Goal: Check status: Check status

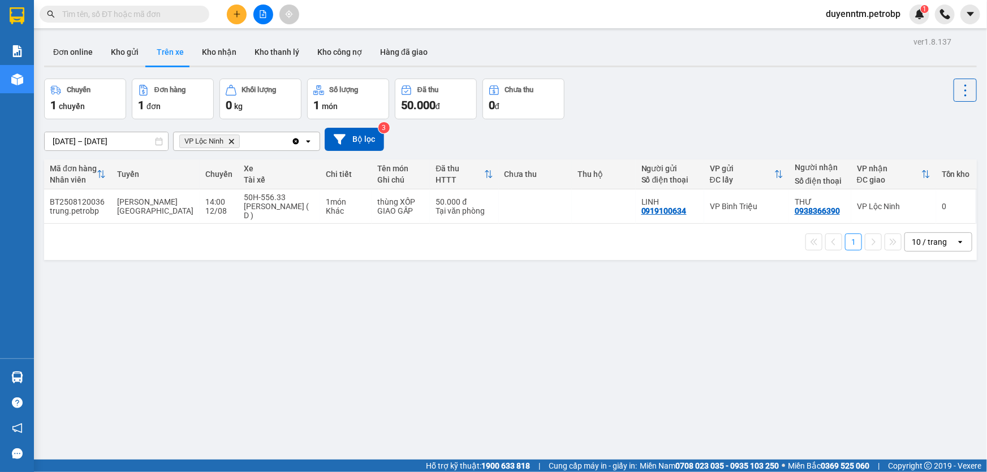
scroll to position [5, 0]
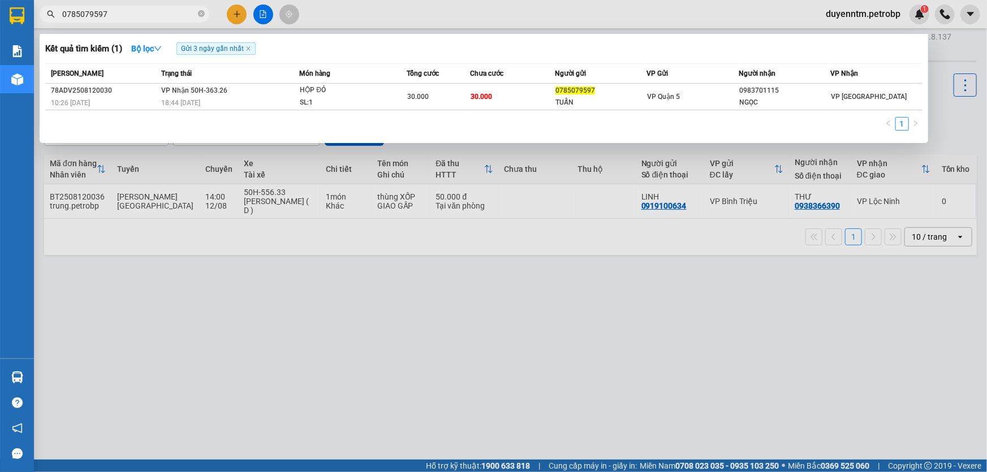
type input "0785079597"
click at [250, 47] on icon "close" at bounding box center [248, 49] width 6 height 6
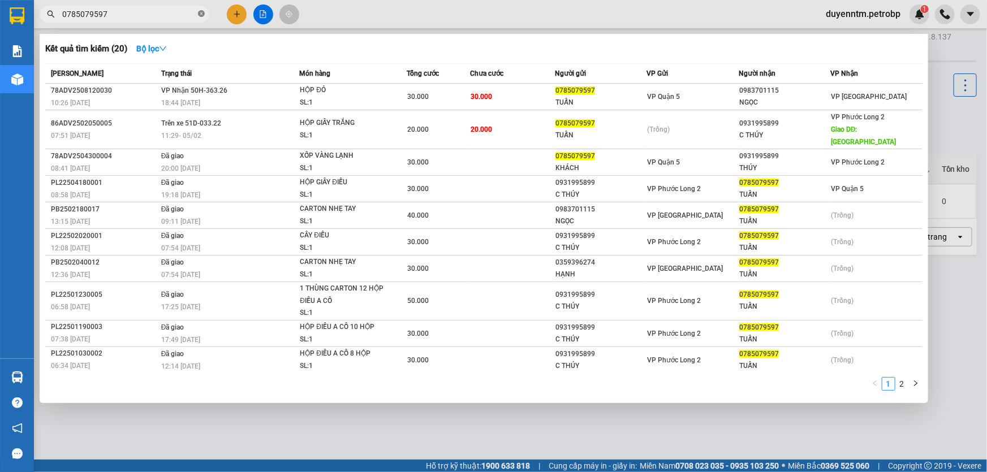
click at [198, 13] on icon "close-circle" at bounding box center [201, 13] width 7 height 7
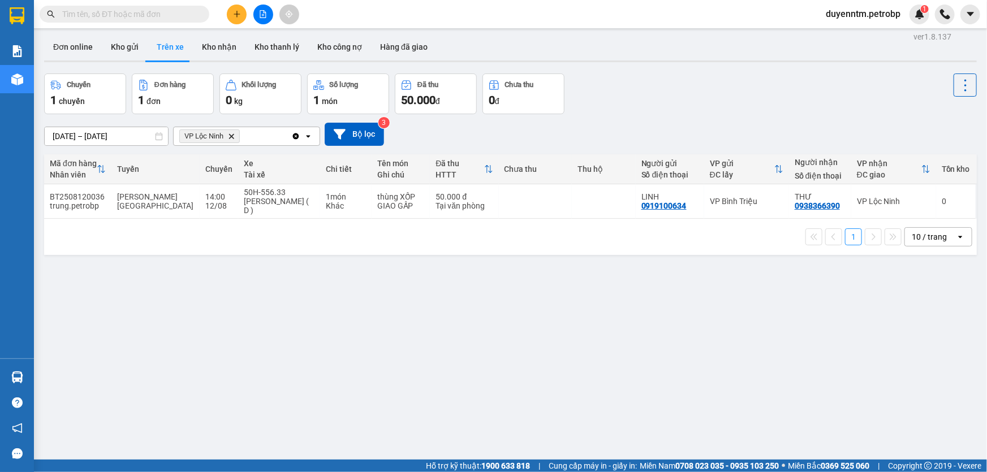
click at [229, 136] on icon "Delete" at bounding box center [231, 136] width 7 height 7
click at [229, 136] on div "Chọn văn phòng nhận" at bounding box center [219, 136] width 78 height 11
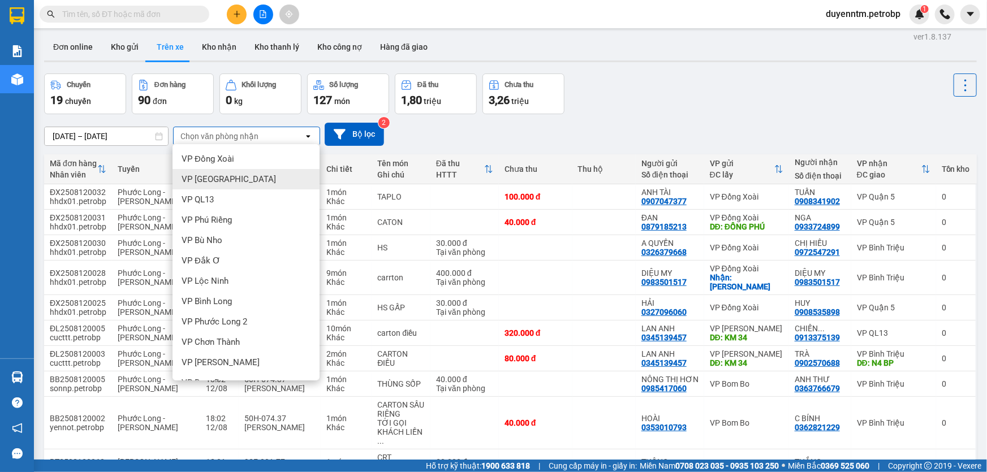
click at [212, 178] on span "VP [GEOGRAPHIC_DATA]" at bounding box center [228, 179] width 94 height 11
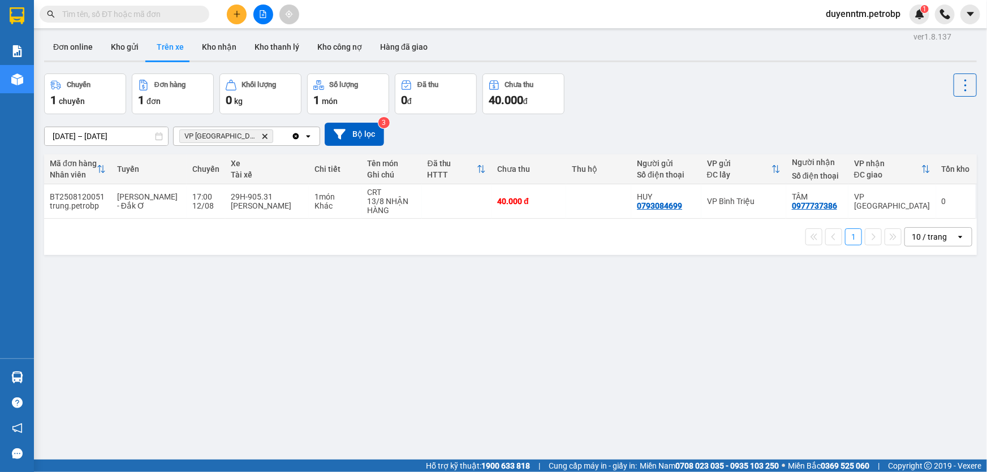
click at [262, 135] on icon "VP Phước Bình, close by backspace" at bounding box center [264, 135] width 5 height 5
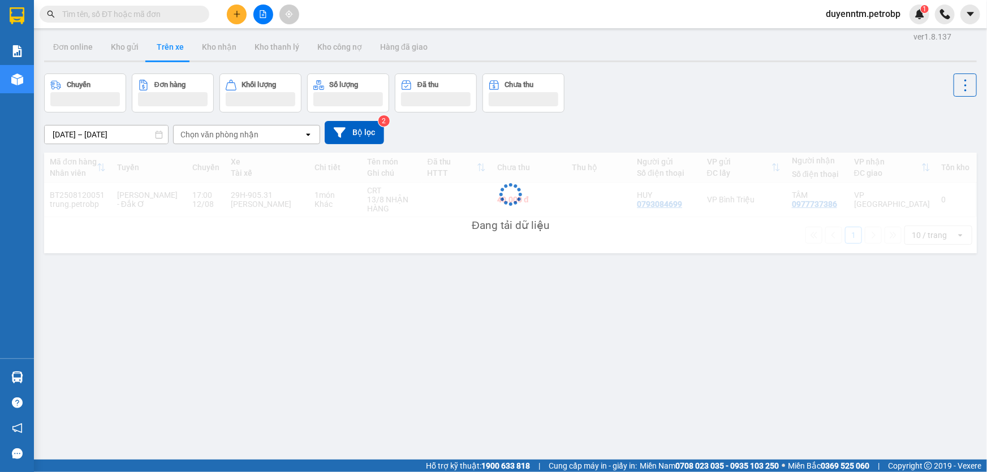
click at [240, 135] on div "Chọn văn phòng nhận" at bounding box center [219, 134] width 78 height 11
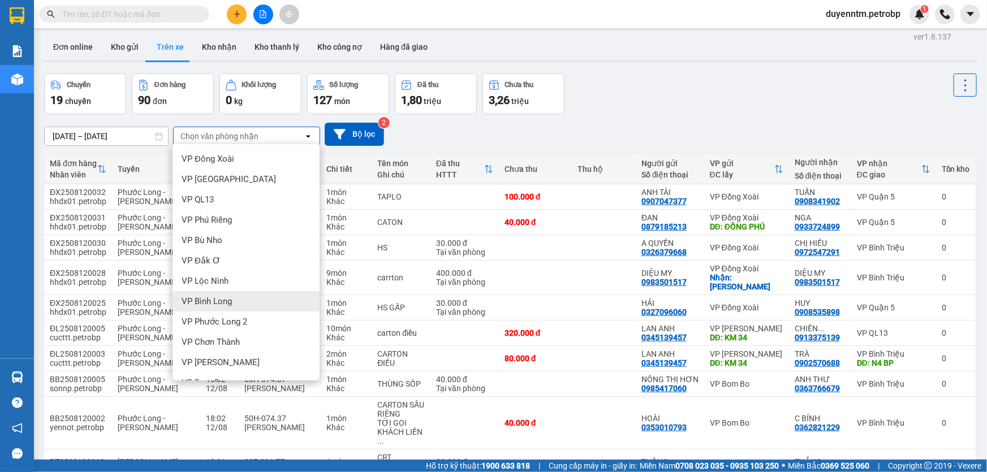
click at [220, 307] on div "VP Bình Long" at bounding box center [245, 301] width 147 height 20
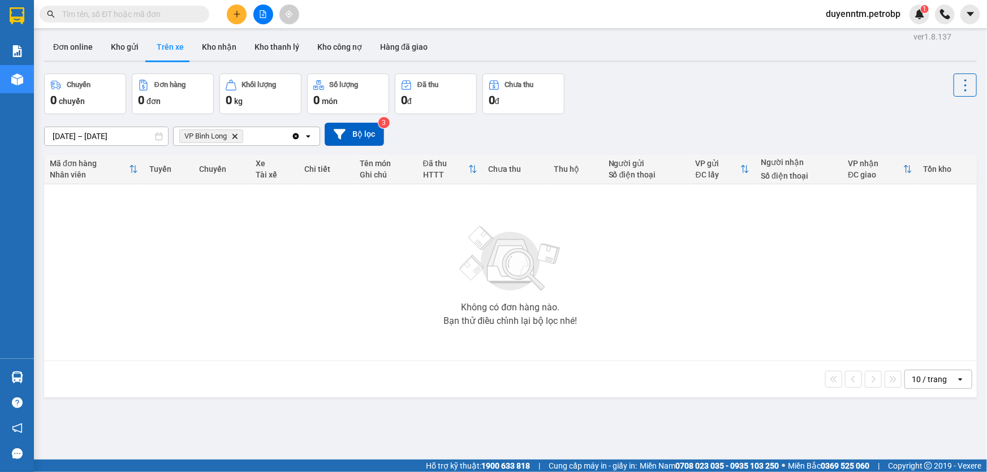
click at [235, 137] on icon "VP Bình Long, close by backspace" at bounding box center [234, 135] width 5 height 5
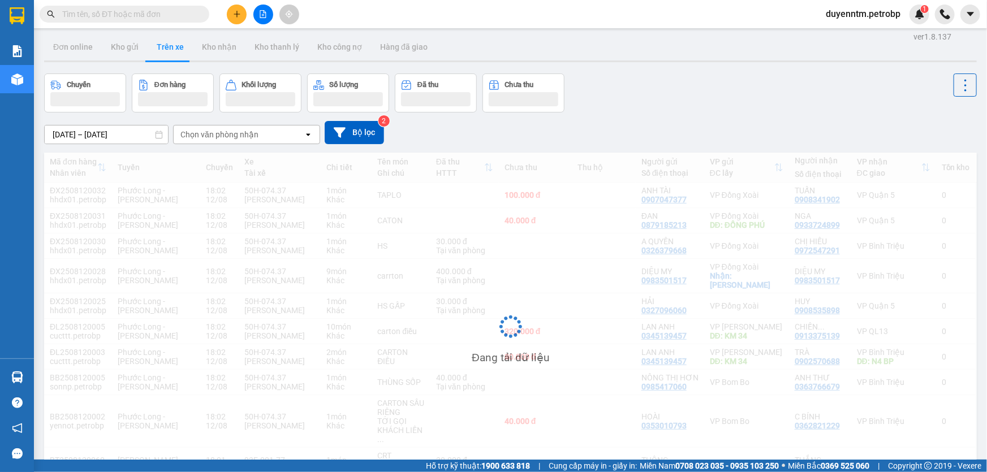
click at [235, 135] on div "Chọn văn phòng nhận" at bounding box center [219, 134] width 78 height 11
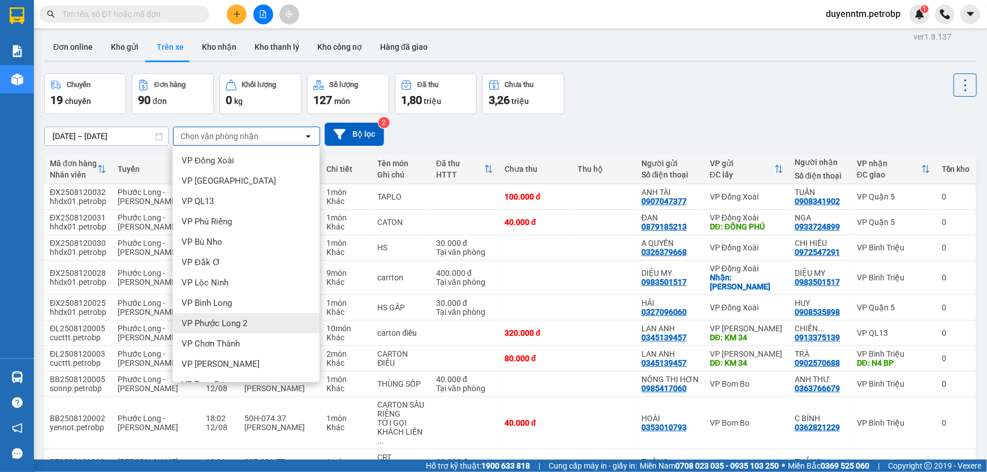
click at [210, 328] on span "VP Phước Long 2" at bounding box center [214, 323] width 66 height 11
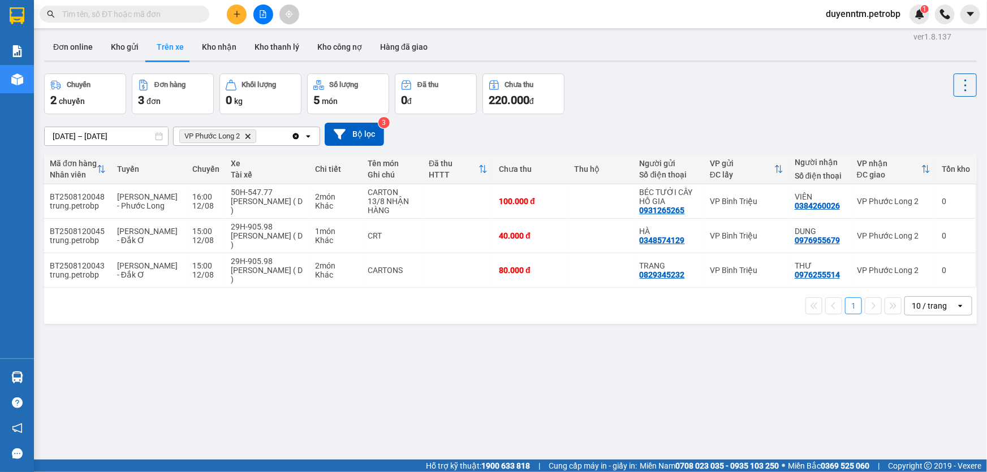
click at [246, 136] on icon "Delete" at bounding box center [247, 136] width 7 height 7
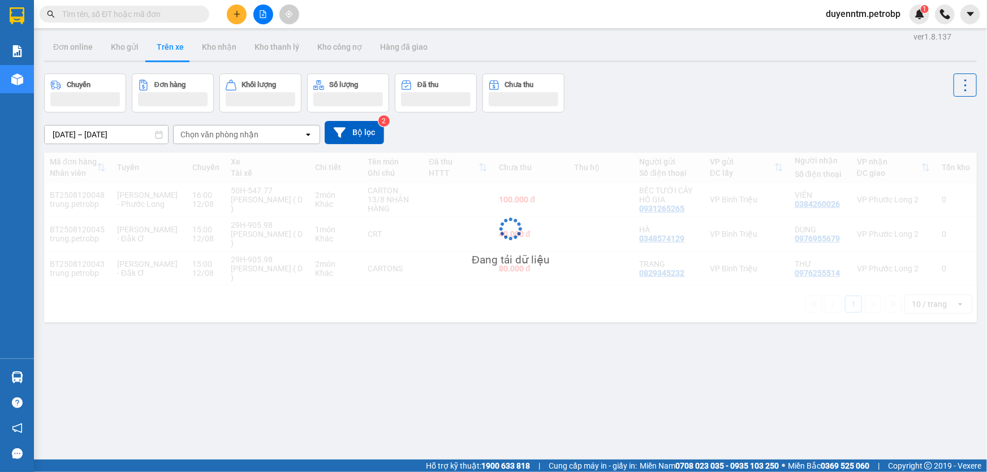
click at [246, 136] on div "Chọn văn phòng nhận" at bounding box center [219, 134] width 78 height 11
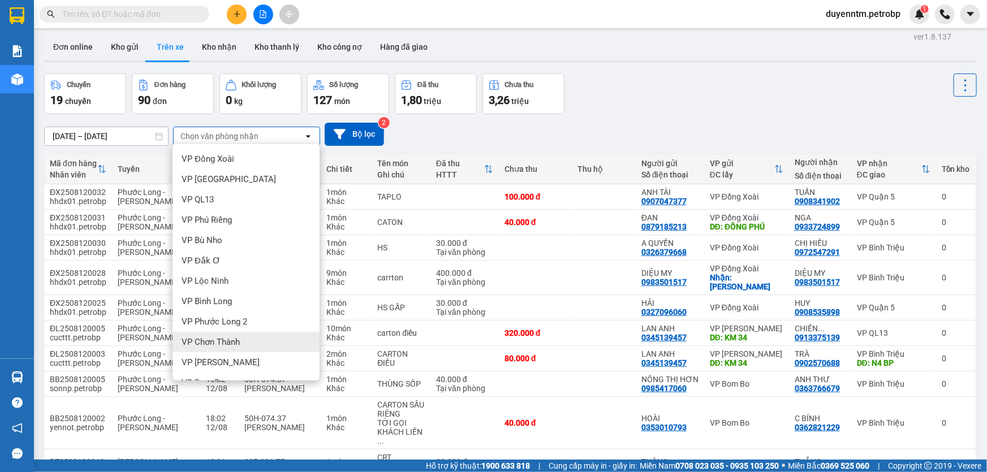
click at [206, 349] on div "VP Chơn Thành" at bounding box center [245, 342] width 147 height 20
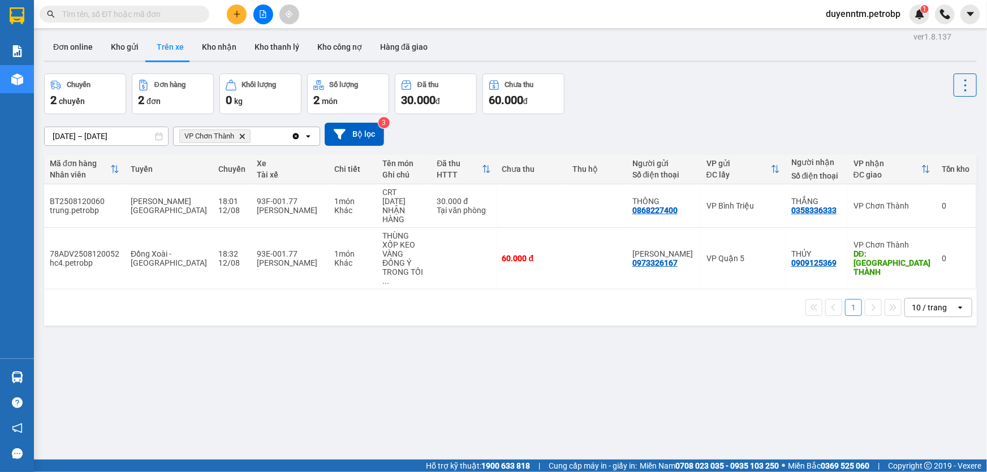
click at [243, 138] on icon "Delete" at bounding box center [242, 136] width 7 height 7
click at [243, 138] on div "Chọn văn phòng nhận" at bounding box center [219, 136] width 78 height 11
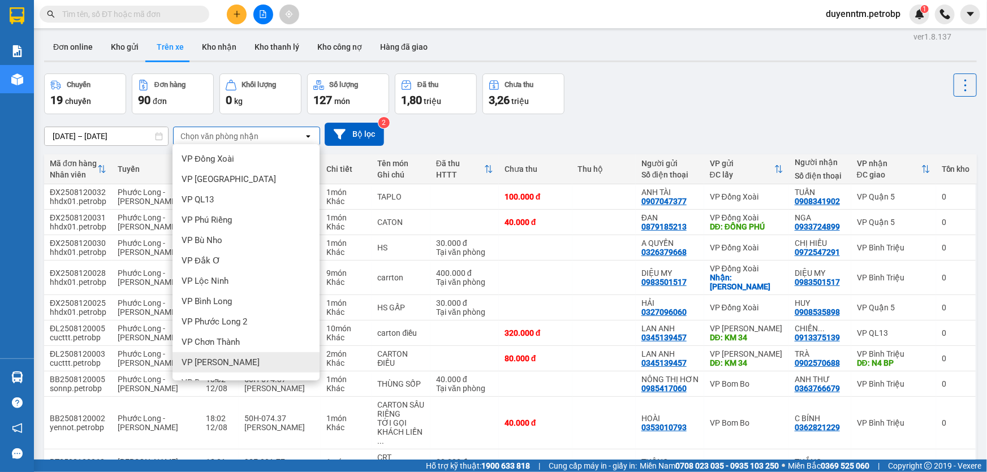
click at [218, 362] on span "VP [PERSON_NAME]" at bounding box center [220, 362] width 78 height 11
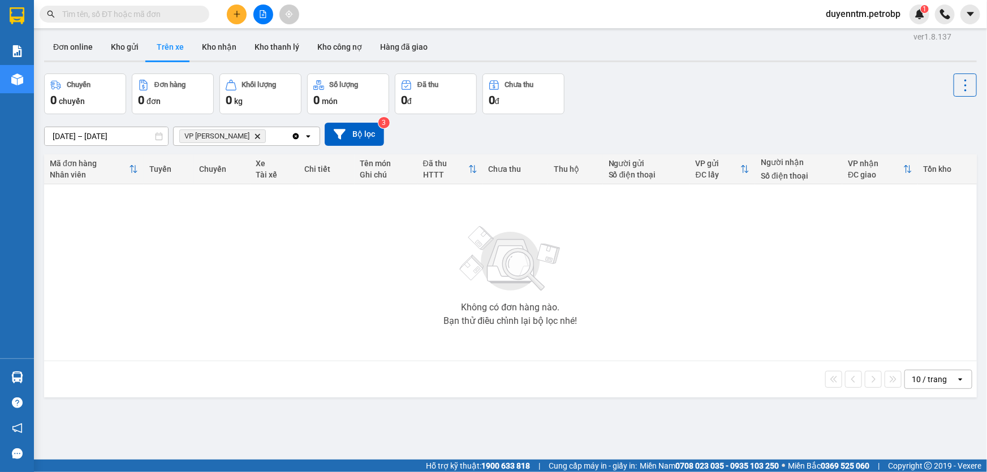
click at [243, 137] on span "VP [PERSON_NAME]" at bounding box center [222, 136] width 87 height 14
click at [255, 136] on icon "VP Minh Hưng, close by backspace" at bounding box center [257, 135] width 5 height 5
click at [240, 136] on div "Chọn văn phòng nhận" at bounding box center [219, 136] width 78 height 11
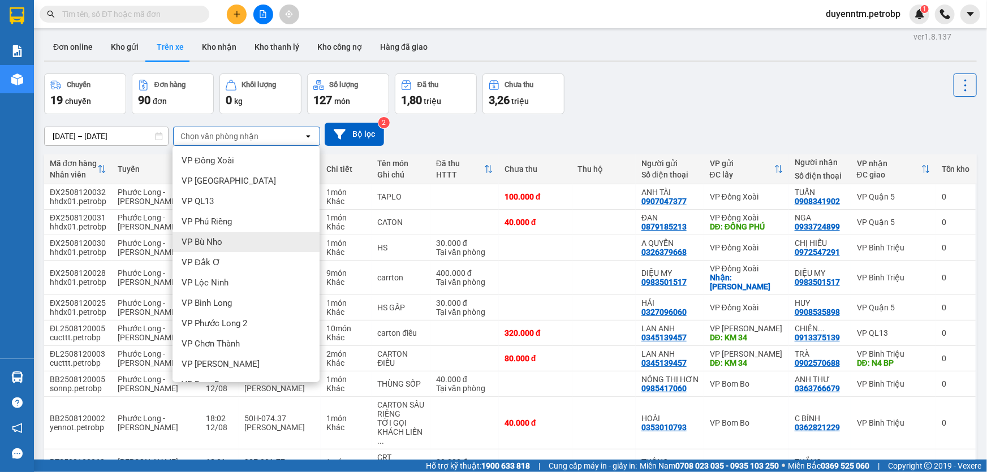
scroll to position [154, 0]
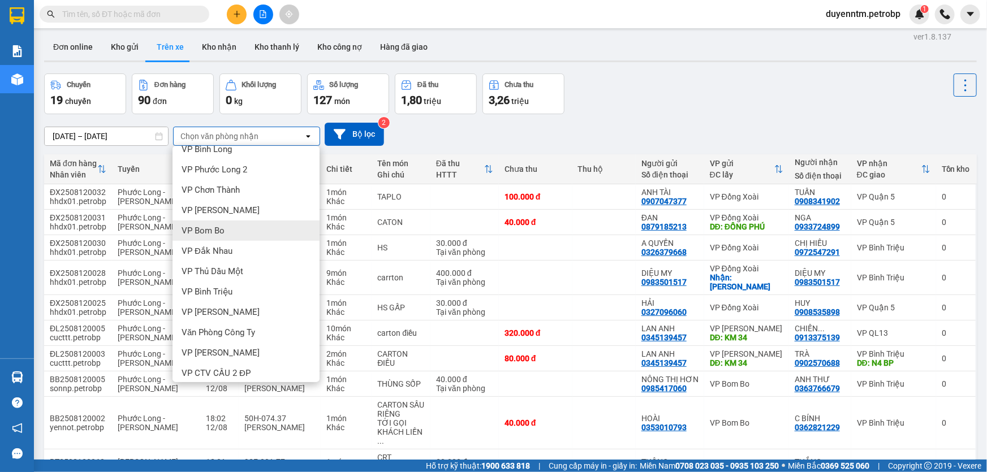
click at [228, 227] on div "VP Bom Bo" at bounding box center [245, 230] width 147 height 20
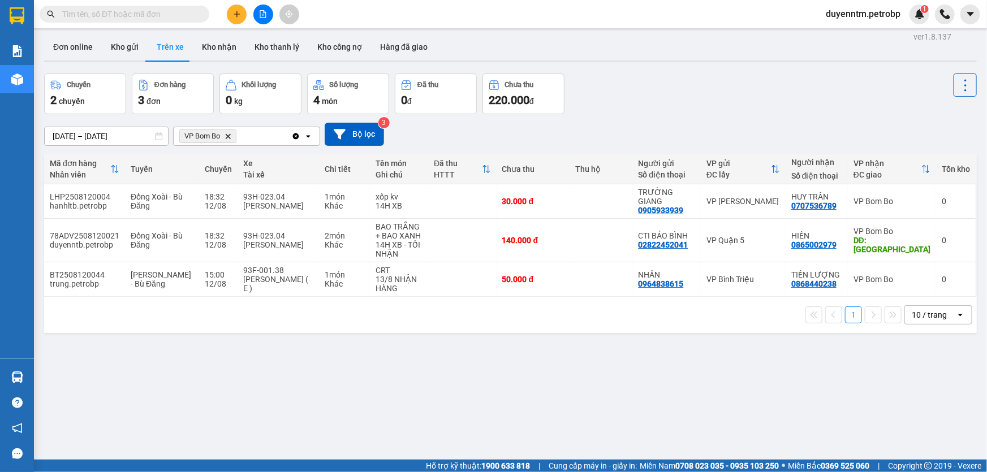
click at [146, 24] on div "Kết quả tìm kiếm ( 20 ) Bộ lọc Mã ĐH Trạng thái Món hàng Tổng cước Chưa cước Ng…" at bounding box center [493, 14] width 987 height 28
click at [145, 14] on input "text" at bounding box center [128, 14] width 133 height 12
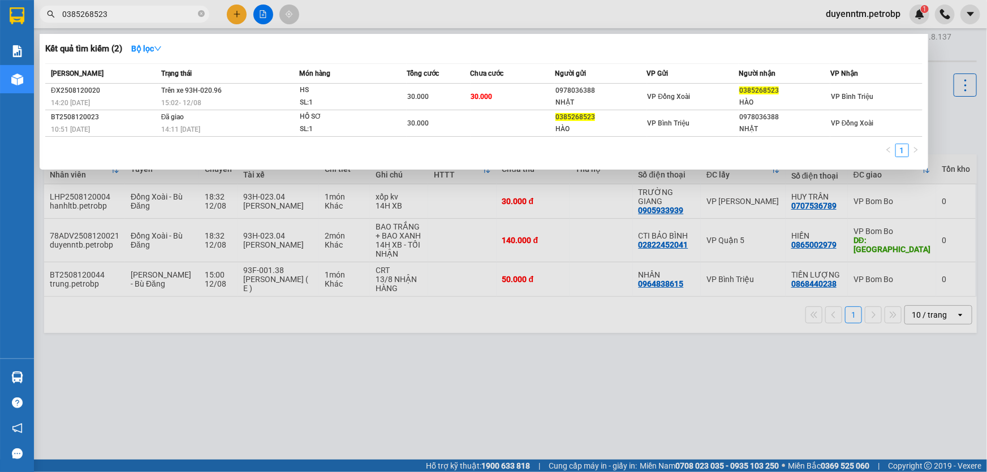
type input "0385268523"
click at [203, 14] on icon "close-circle" at bounding box center [201, 13] width 7 height 7
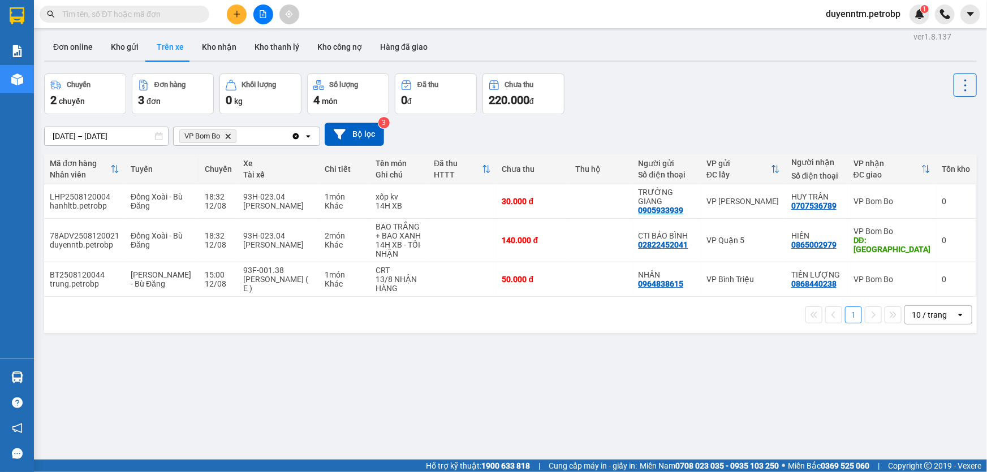
click at [170, 16] on input "text" at bounding box center [128, 14] width 133 height 12
click at [233, 137] on span "VP Bom Bo Delete" at bounding box center [207, 136] width 57 height 14
click at [228, 135] on icon "VP Bom Bo, close by backspace" at bounding box center [228, 135] width 5 height 5
click at [228, 135] on div "Chọn văn phòng nhận" at bounding box center [219, 136] width 78 height 11
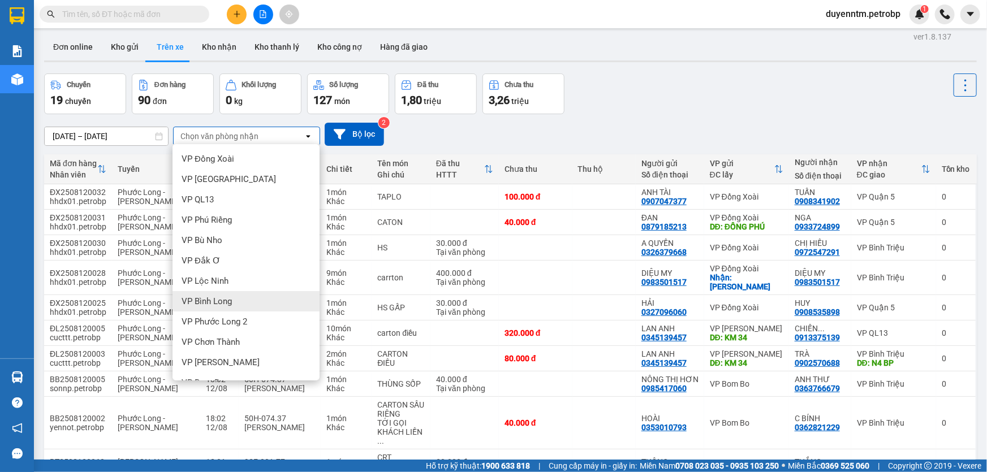
scroll to position [102, 0]
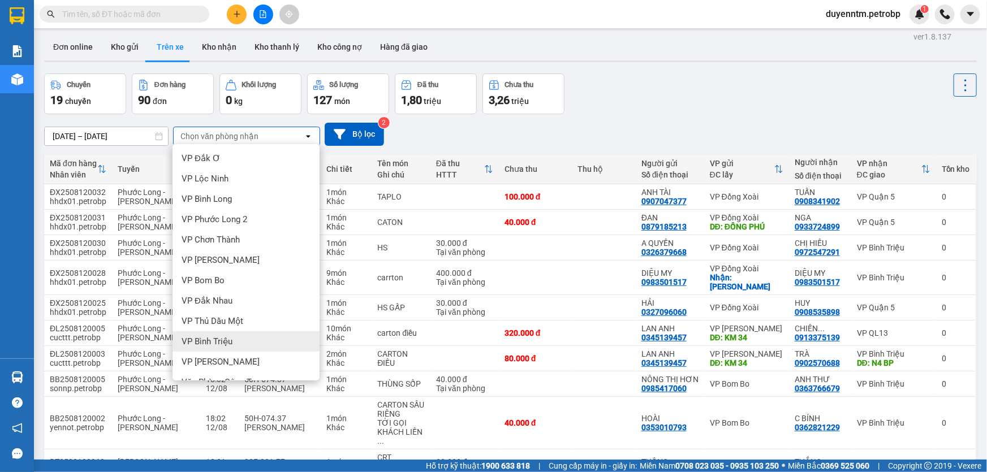
click at [224, 334] on div "VP Bình Triệu" at bounding box center [245, 341] width 147 height 20
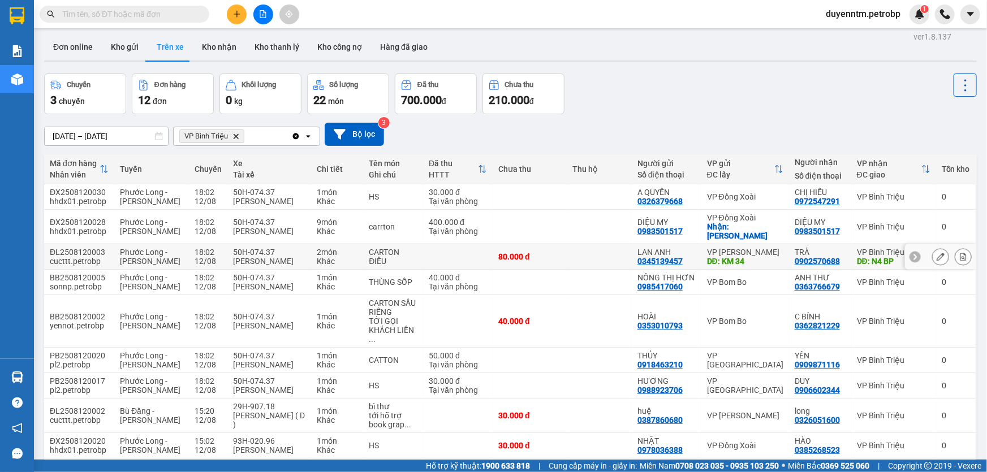
scroll to position [66, 0]
